Goal: Task Accomplishment & Management: Complete application form

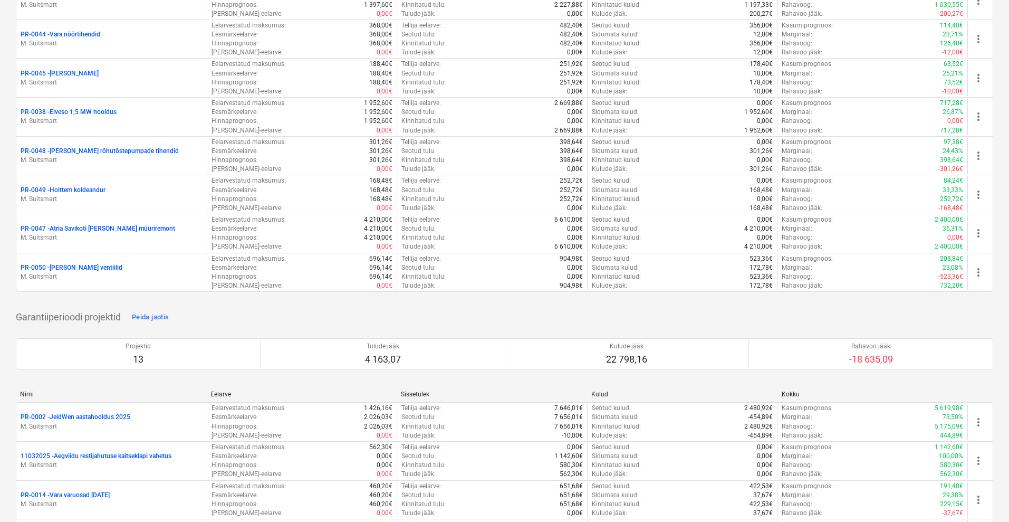
scroll to position [396, 0]
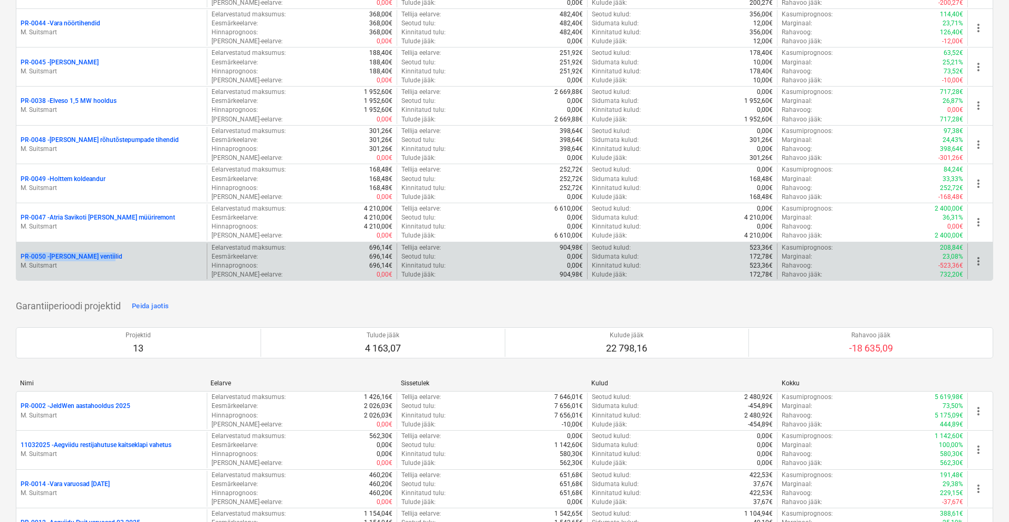
drag, startPoint x: 16, startPoint y: 255, endPoint x: 120, endPoint y: 252, distance: 103.5
click at [120, 252] on div "PR-0050 - [PERSON_NAME] ventiilid M. Suitsmart" at bounding box center [111, 261] width 190 height 36
copy p "PR-0050 - [PERSON_NAME] ventiilid"
click at [79, 254] on p "PR-0050 - [PERSON_NAME] ventiilid" at bounding box center [72, 256] width 102 height 9
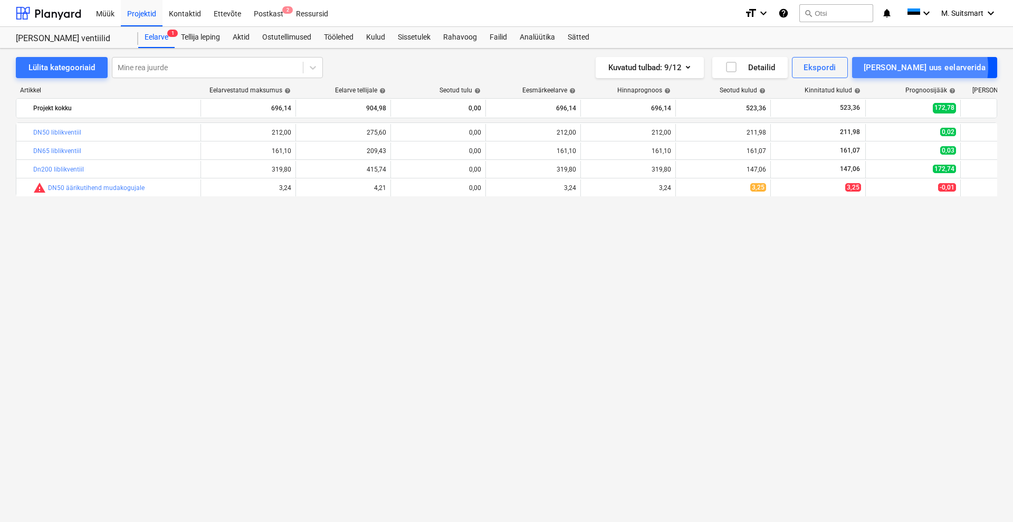
click at [966, 68] on div "[PERSON_NAME] uus eelarverida" at bounding box center [925, 68] width 122 height 14
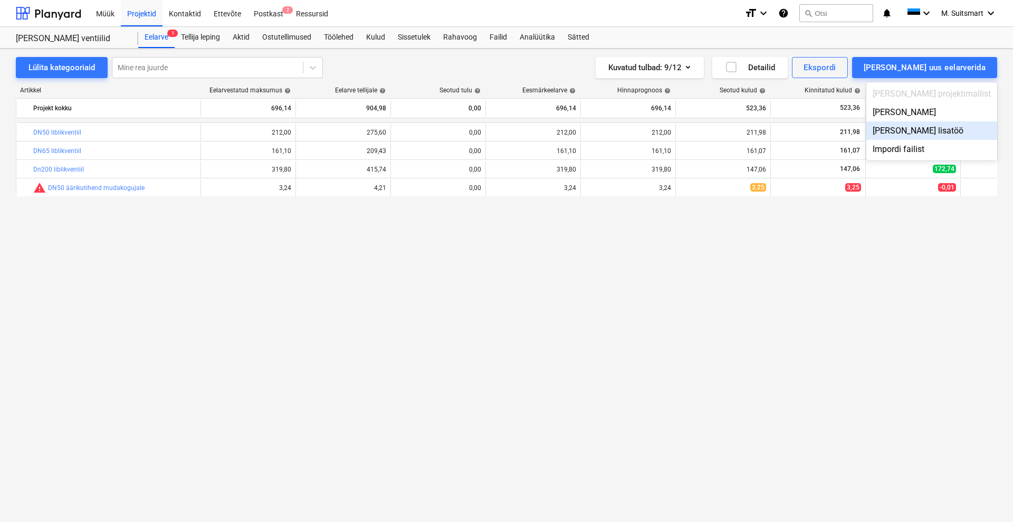
click at [968, 129] on div "[PERSON_NAME] lisatöö" at bounding box center [931, 130] width 131 height 18
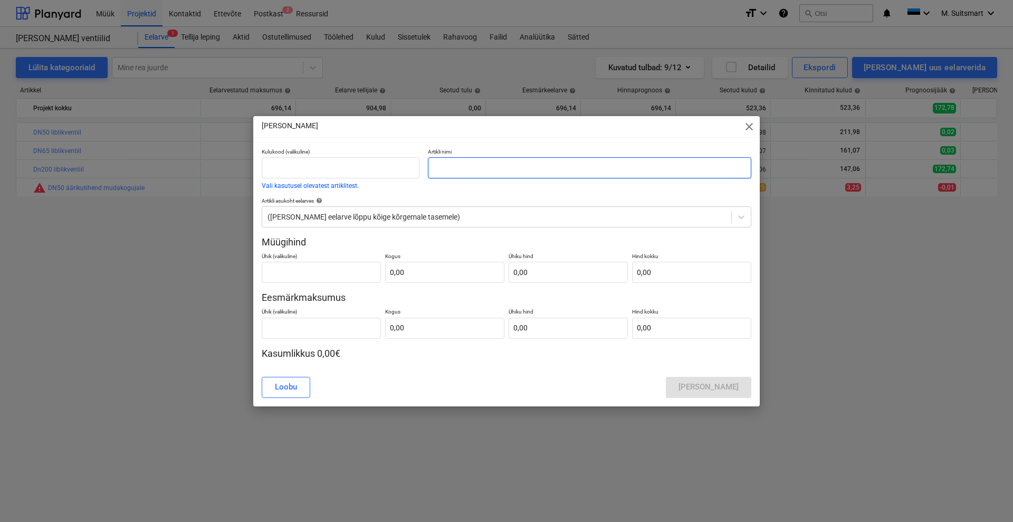
click at [469, 167] on input "text" at bounding box center [589, 167] width 323 height 21
type input "Paigaldustööd"
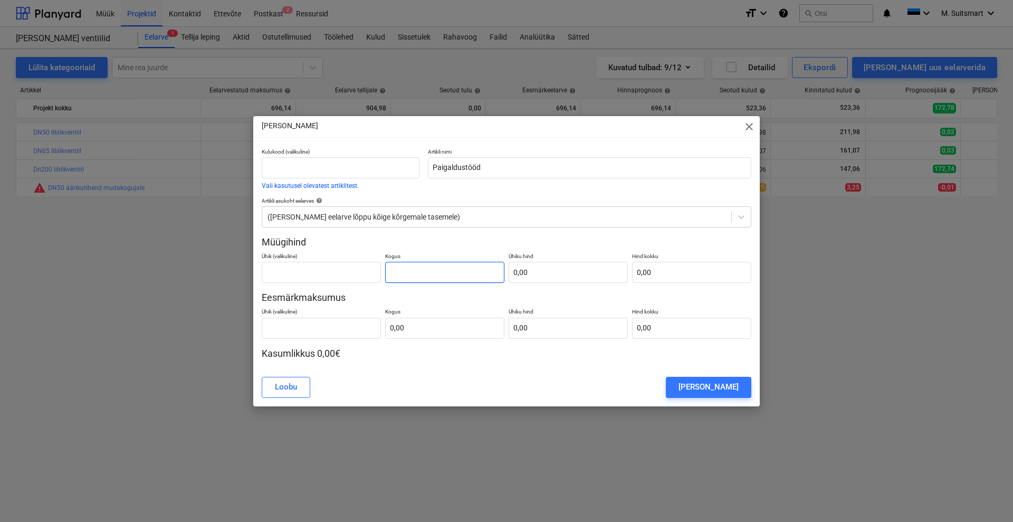
click at [447, 279] on input "text" at bounding box center [444, 272] width 119 height 21
type input "0,00"
click at [423, 321] on input "text" at bounding box center [444, 328] width 119 height 21
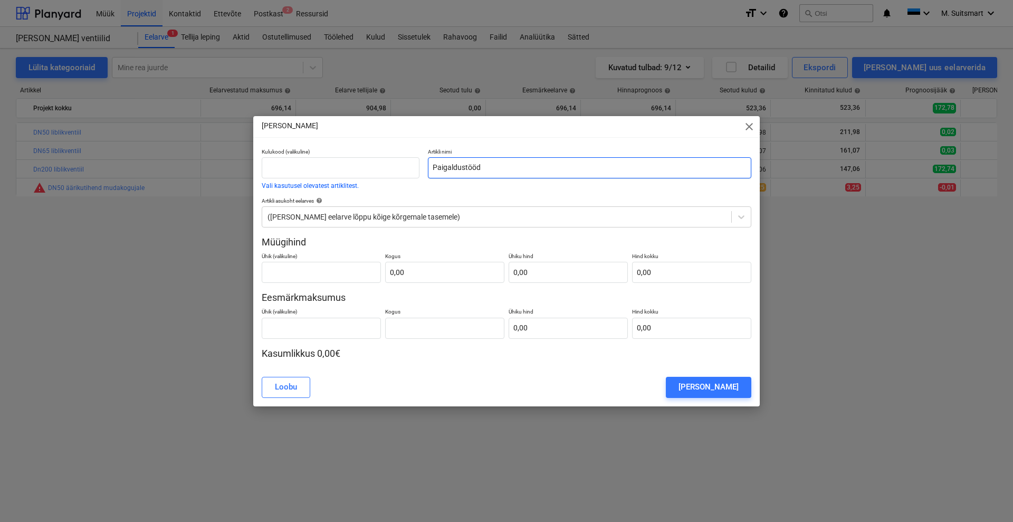
type input "0,00"
click at [527, 168] on input "Paigaldustööd" at bounding box center [589, 167] width 323 height 21
type input "Paigaldustööd 13h"
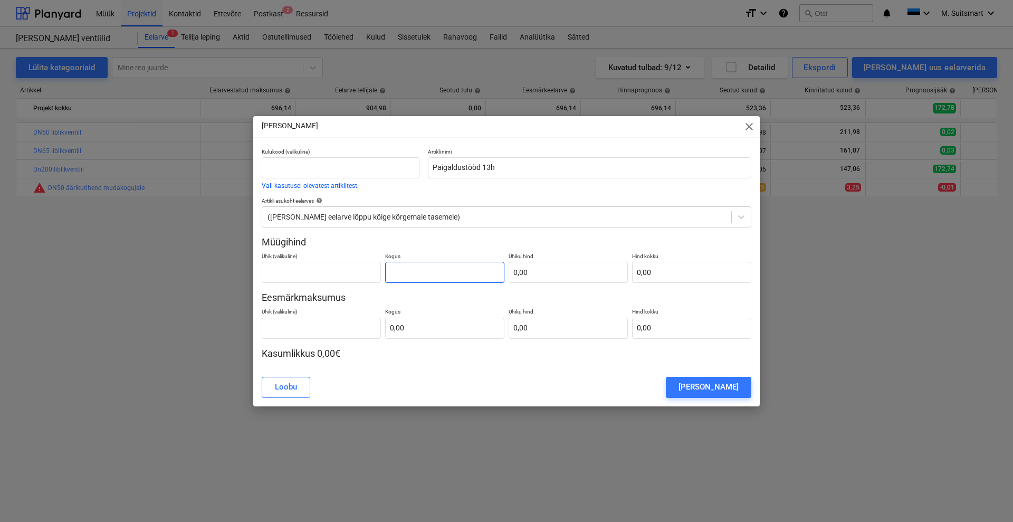
click at [436, 276] on input "text" at bounding box center [444, 272] width 119 height 21
type input "0,00"
click at [419, 324] on input "text" at bounding box center [444, 328] width 119 height 21
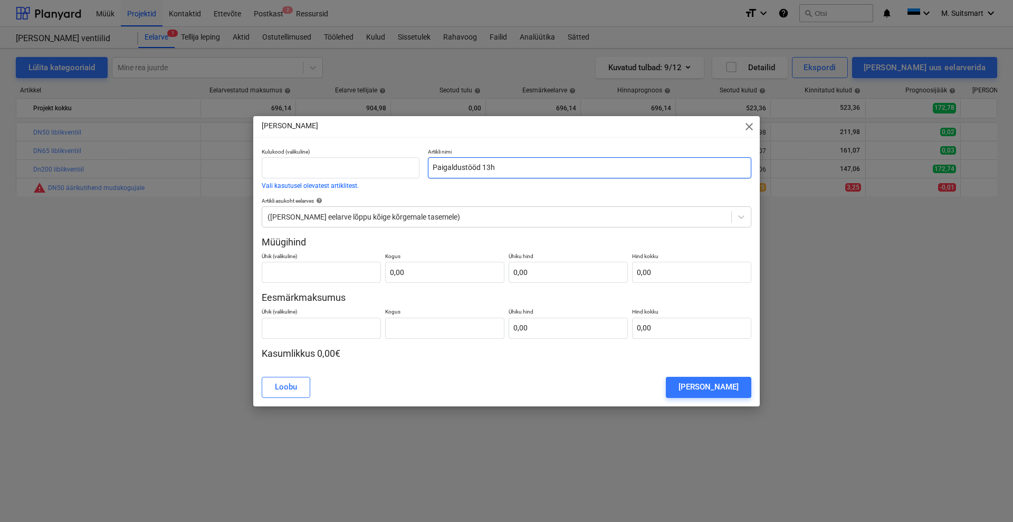
type input "0,00"
click at [516, 167] on input "Paigaldustööd 13h" at bounding box center [589, 167] width 323 height 21
type input "Paigaldustööd 13h, transport 120km"
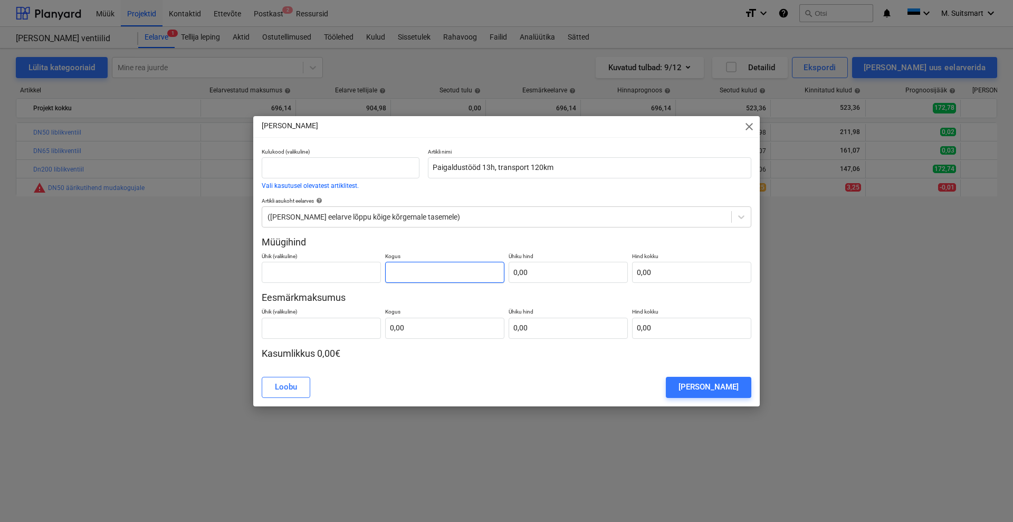
click at [413, 269] on input "text" at bounding box center [444, 272] width 119 height 21
type input "1,00"
click at [413, 330] on input "text" at bounding box center [444, 328] width 119 height 21
type input "1,00"
click at [561, 329] on input "text" at bounding box center [568, 328] width 119 height 21
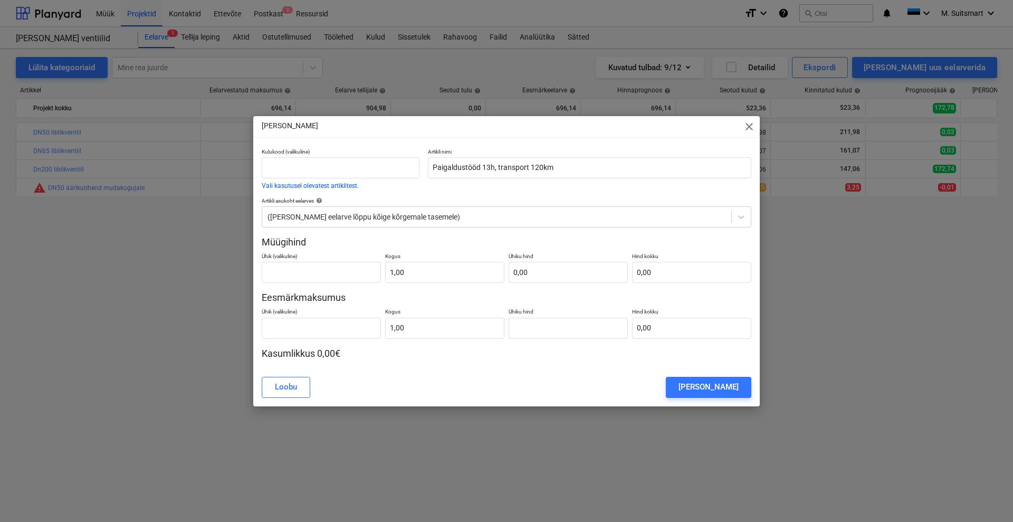
type input "0,00"
type input "8"
type input "8,00"
type input "85"
type input "85,00"
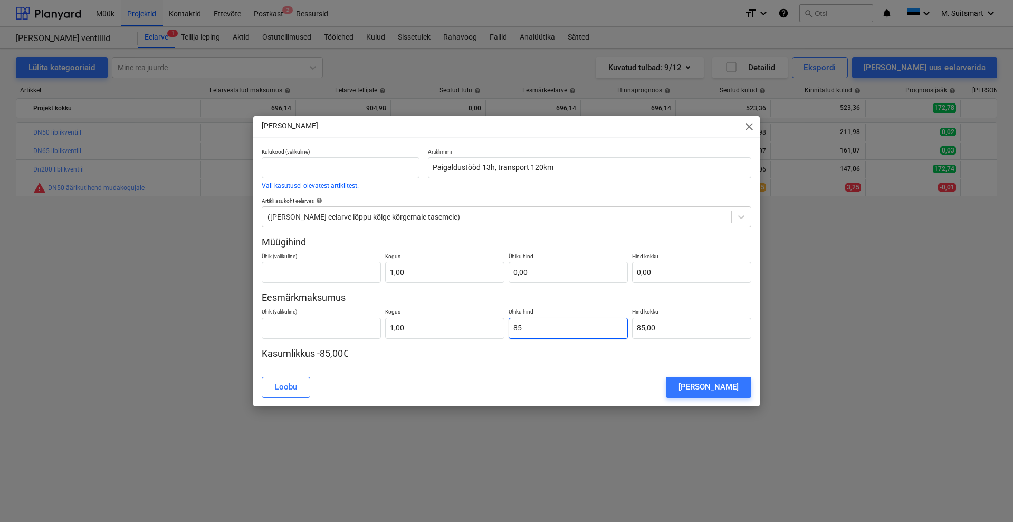
type input "852"
type input "852,00"
type input "852"
type input "852,00"
click at [544, 271] on input "text" at bounding box center [568, 272] width 119 height 21
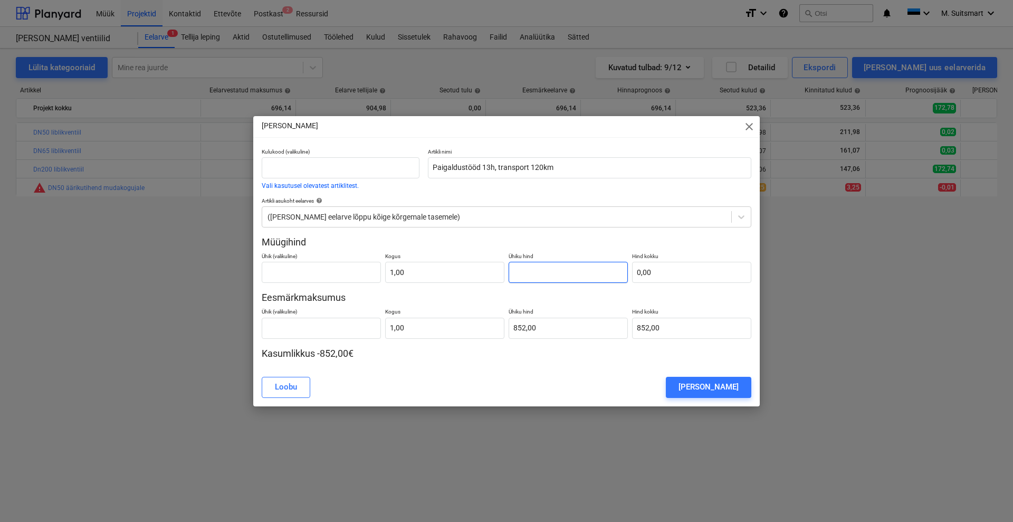
type input "1"
type input "1,00"
type input "10"
type input "10,00"
type input "100"
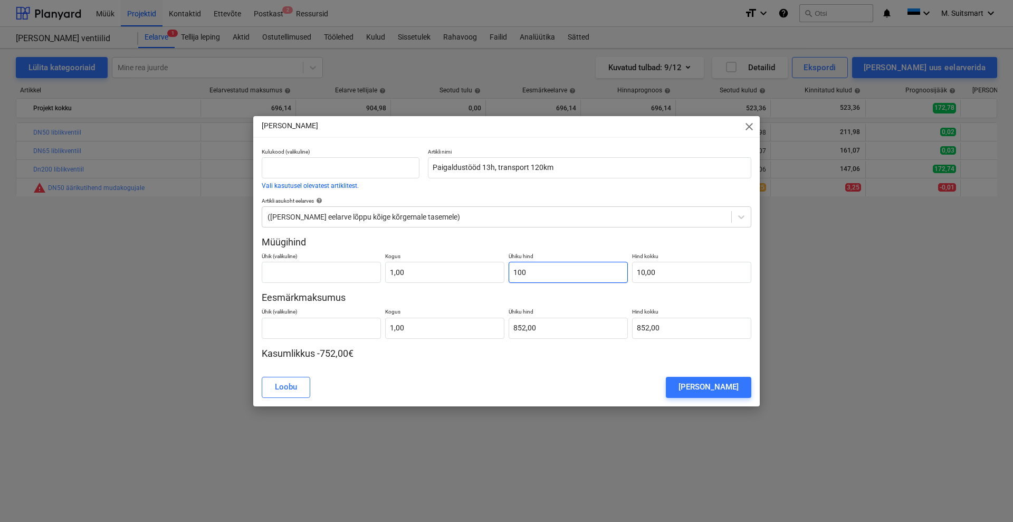
type input "100,00"
type input "1006"
type input "1 006,00"
click at [704, 384] on div "[PERSON_NAME]" at bounding box center [708, 387] width 60 height 14
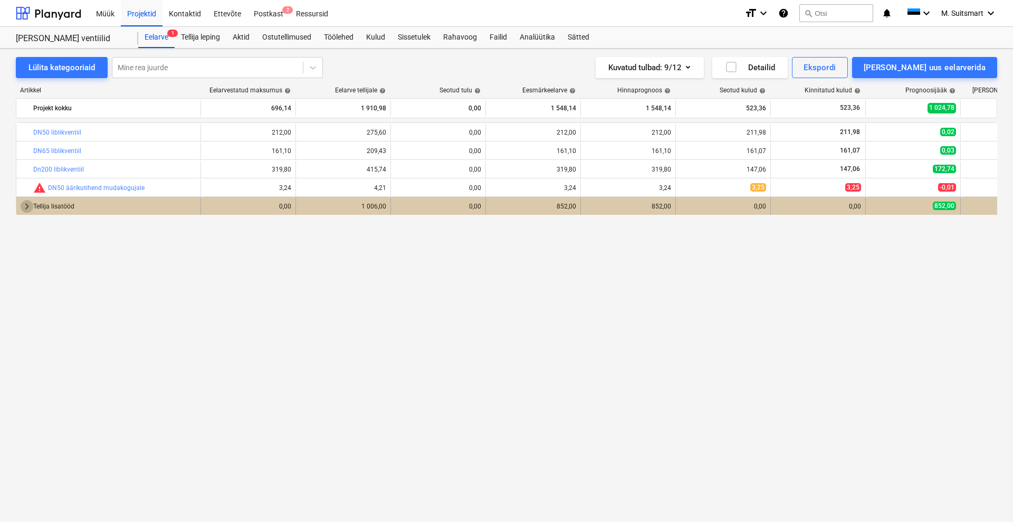
click at [22, 202] on span "keyboard_arrow_right" at bounding box center [27, 206] width 13 height 13
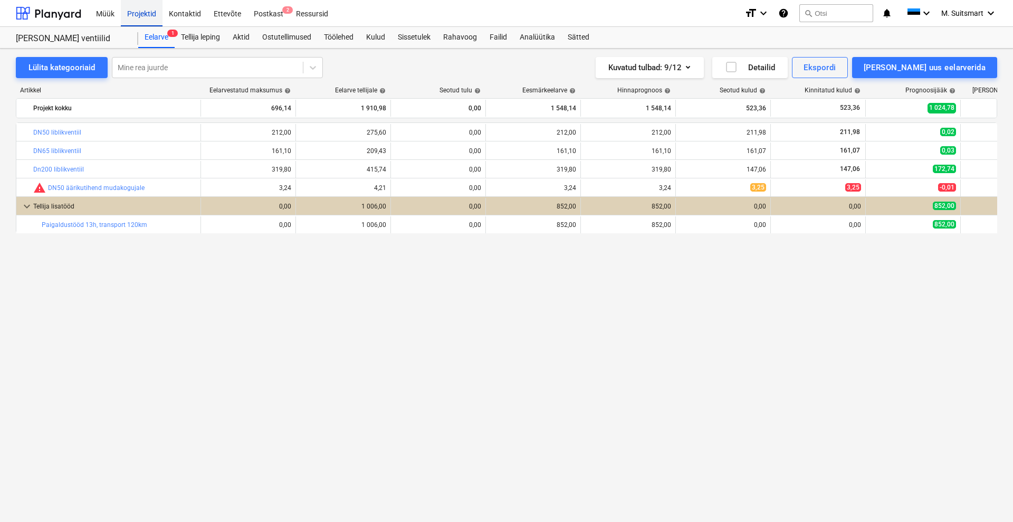
click at [143, 14] on div "Projektid" at bounding box center [142, 12] width 42 height 27
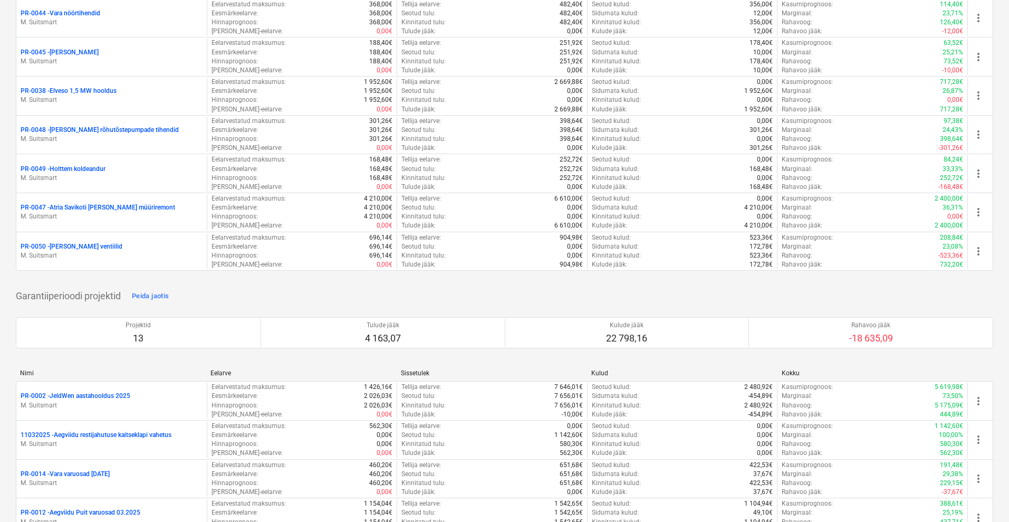
scroll to position [462, 0]
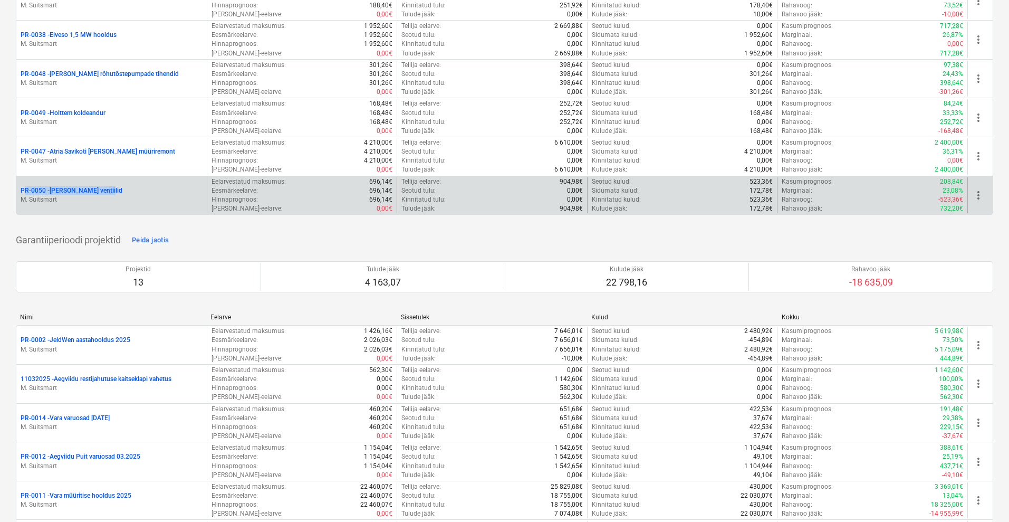
drag, startPoint x: 16, startPoint y: 191, endPoint x: 116, endPoint y: 188, distance: 99.8
click at [116, 188] on div "PR-0050 - [PERSON_NAME] ventiilid M. Suitsmart Eelarvestatud maksumus : 696,14€…" at bounding box center [505, 196] width 978 height 40
copy p "PR-0050 - [PERSON_NAME] ventiilid"
